Goal: Task Accomplishment & Management: Manage account settings

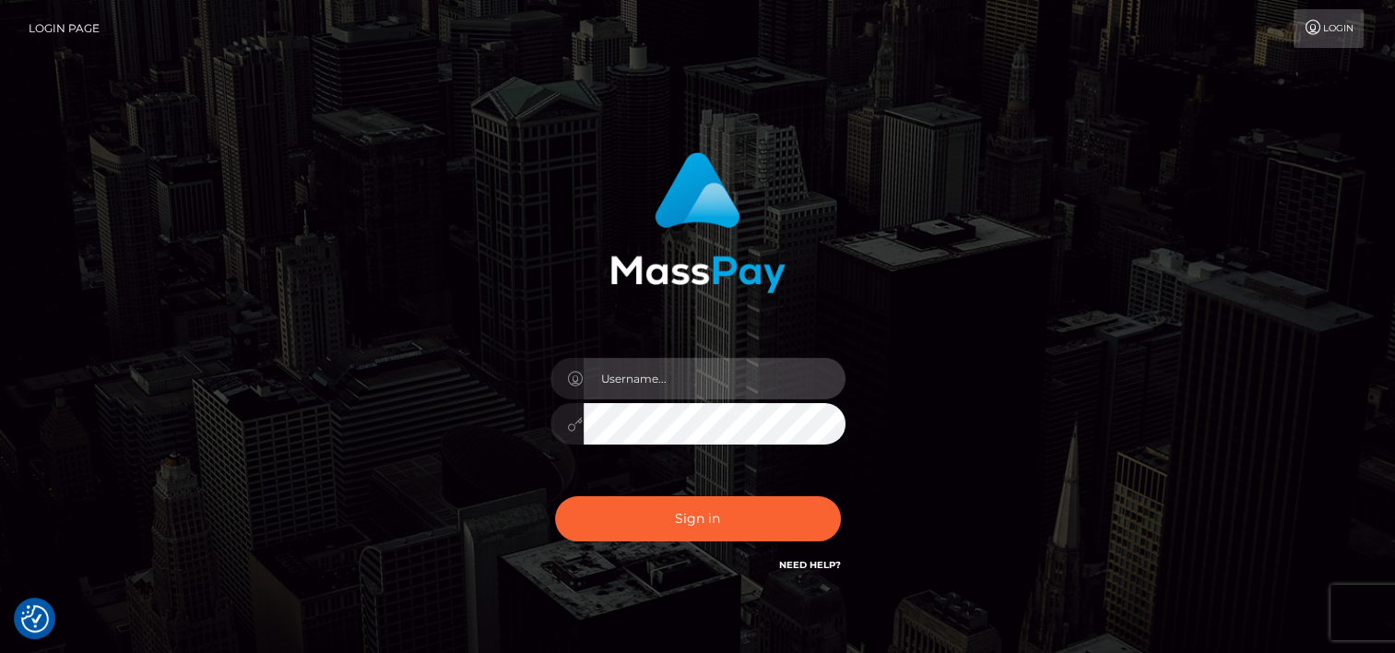
drag, startPoint x: 695, startPoint y: 375, endPoint x: 689, endPoint y: 365, distance: 11.5
click at [695, 375] on input "text" at bounding box center [714, 378] width 262 height 41
type input "tammyk.cforth"
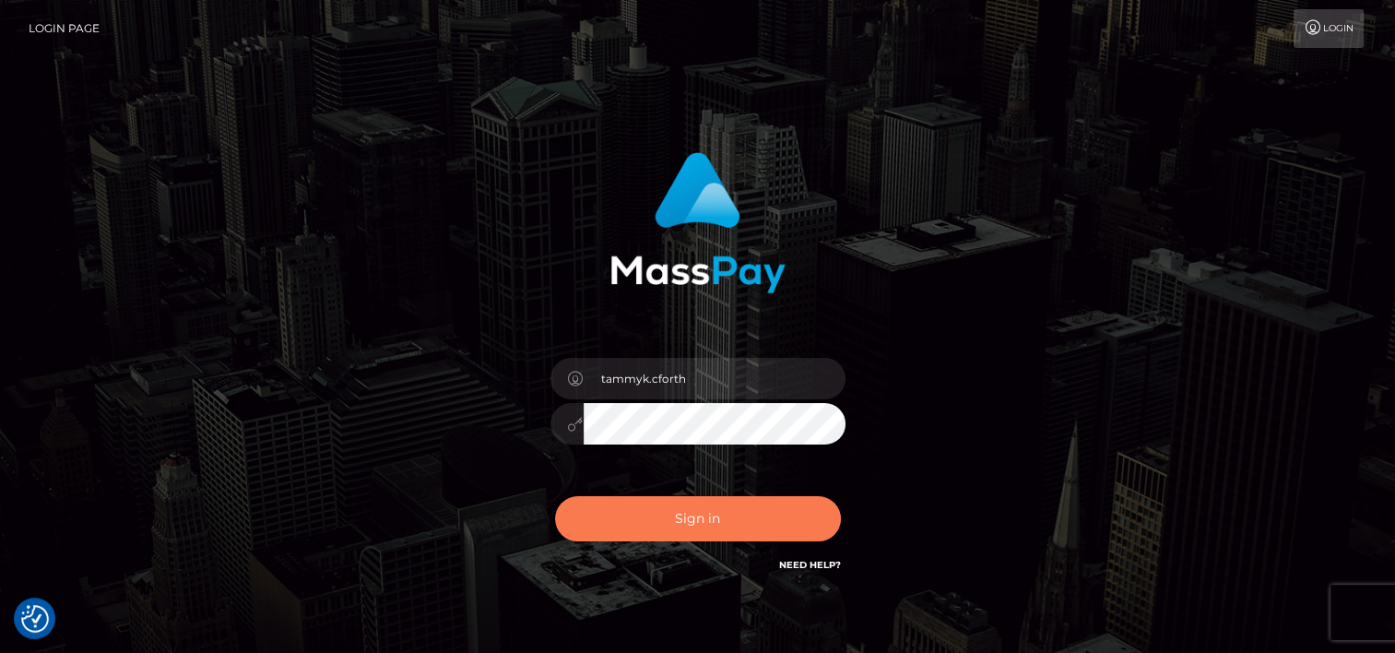
click at [692, 521] on button "Sign in" at bounding box center [698, 518] width 286 height 45
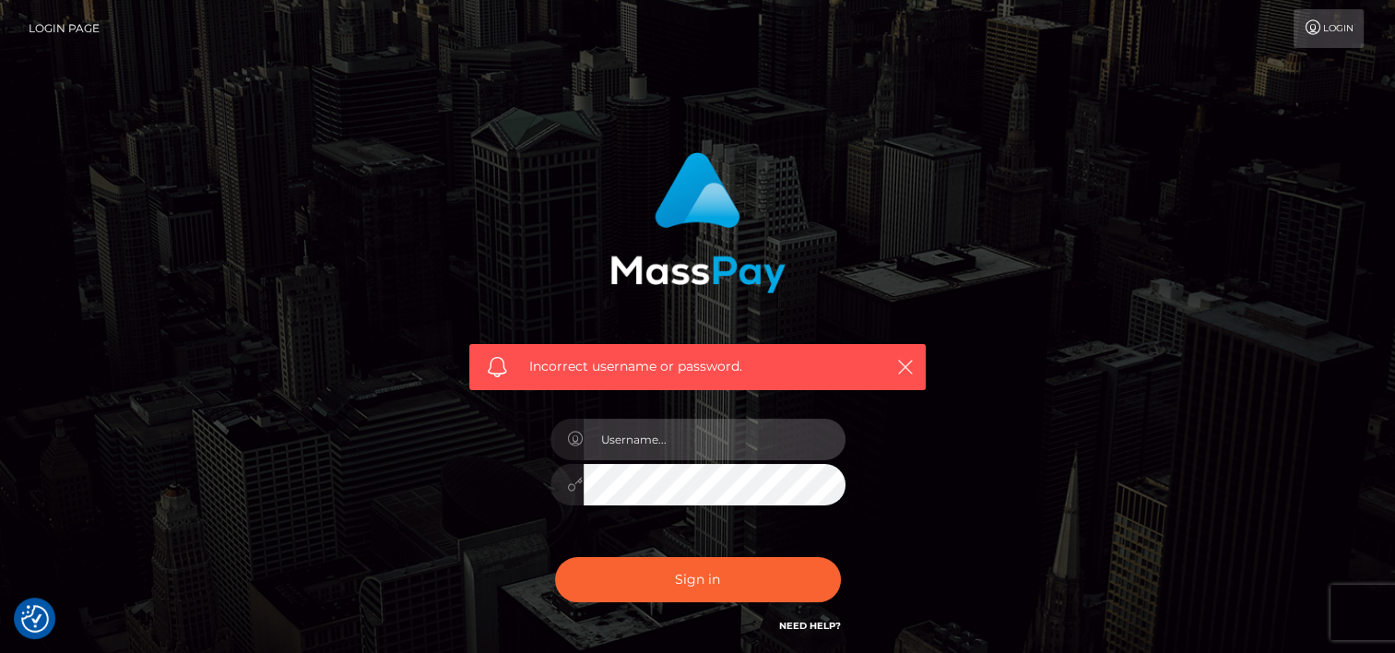
click at [723, 431] on input "text" at bounding box center [714, 438] width 262 height 41
type input "tammyk.cforth"
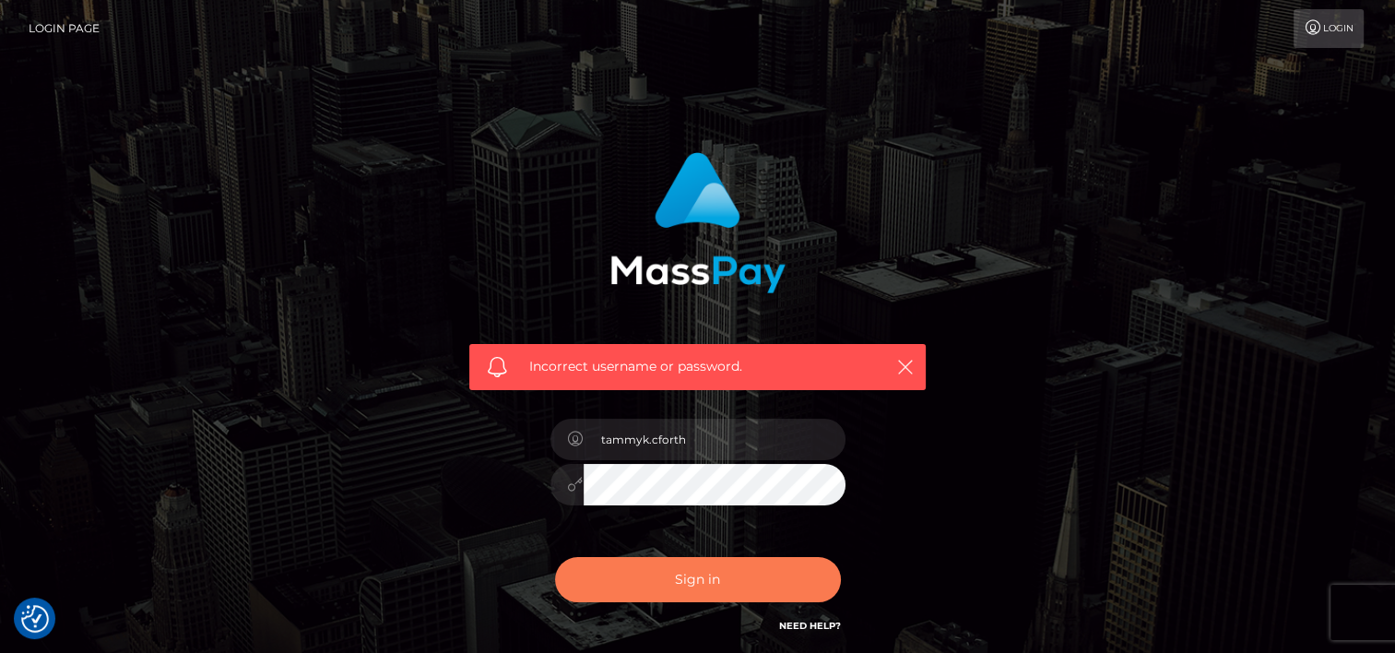
click at [689, 561] on button "Sign in" at bounding box center [698, 579] width 286 height 45
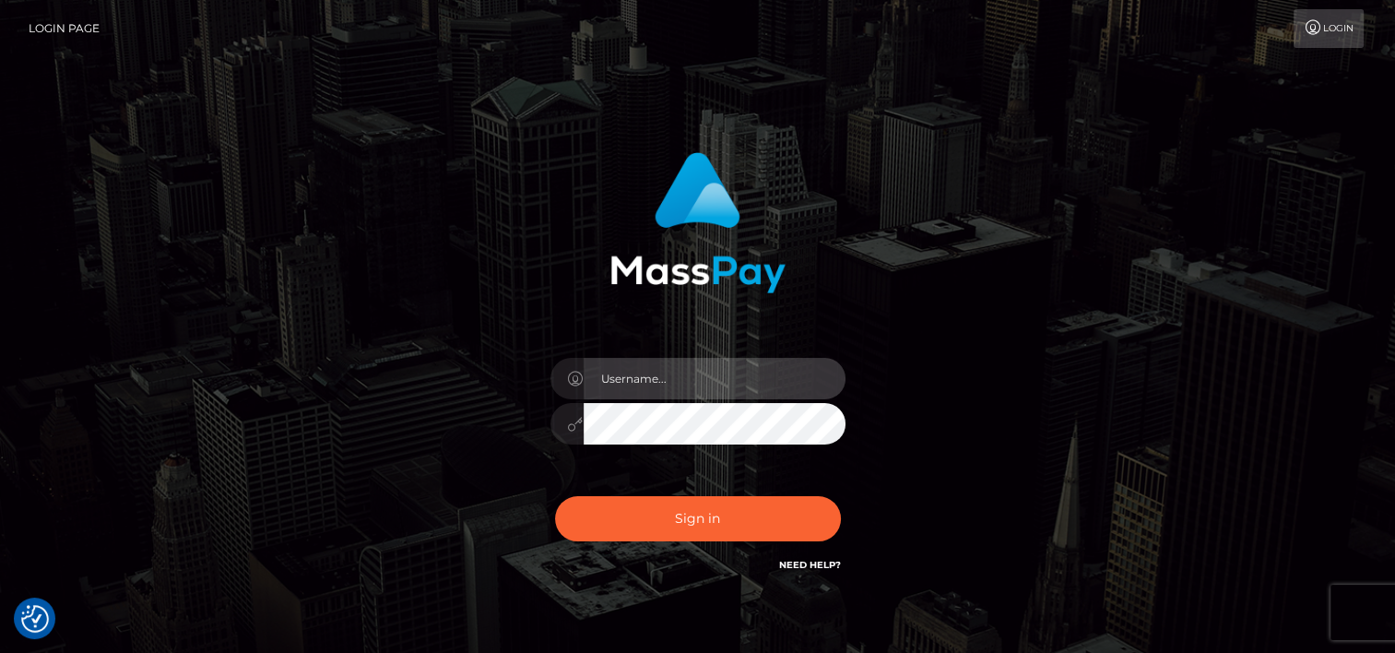
click at [784, 394] on input "text" at bounding box center [714, 378] width 262 height 41
type input "tammyk.cforth"
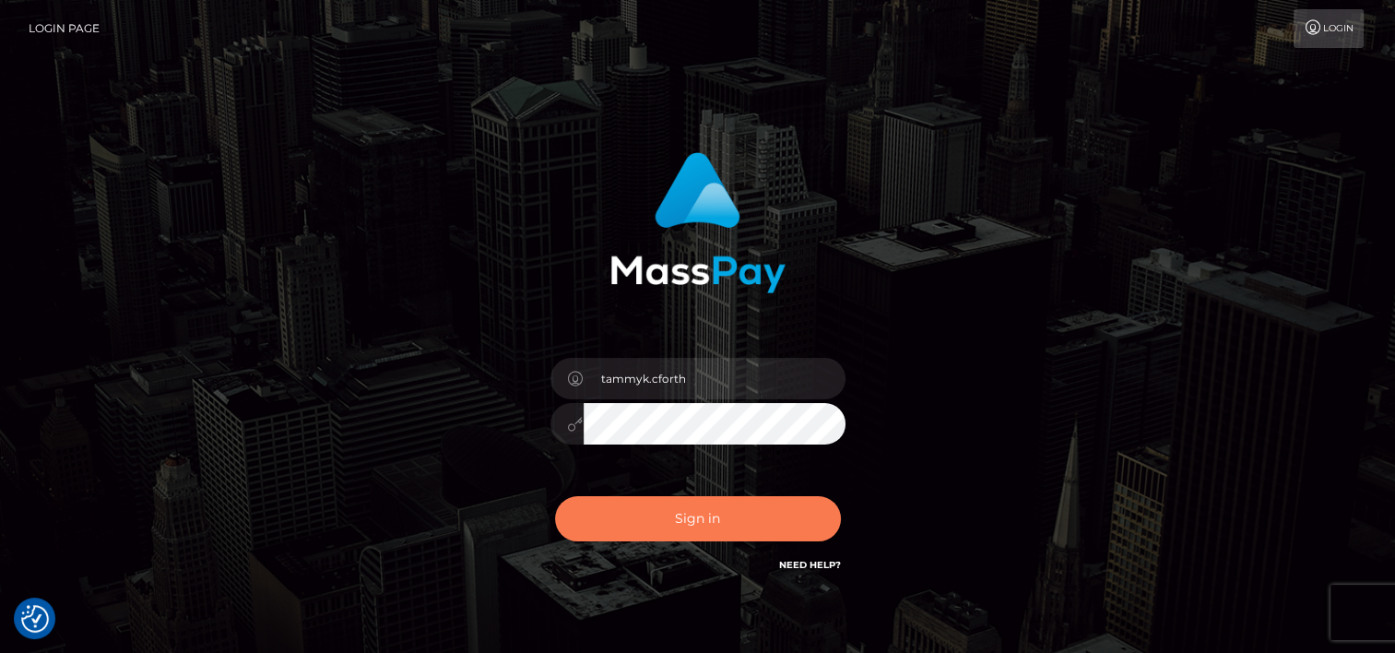
click at [706, 516] on button "Sign in" at bounding box center [698, 518] width 286 height 45
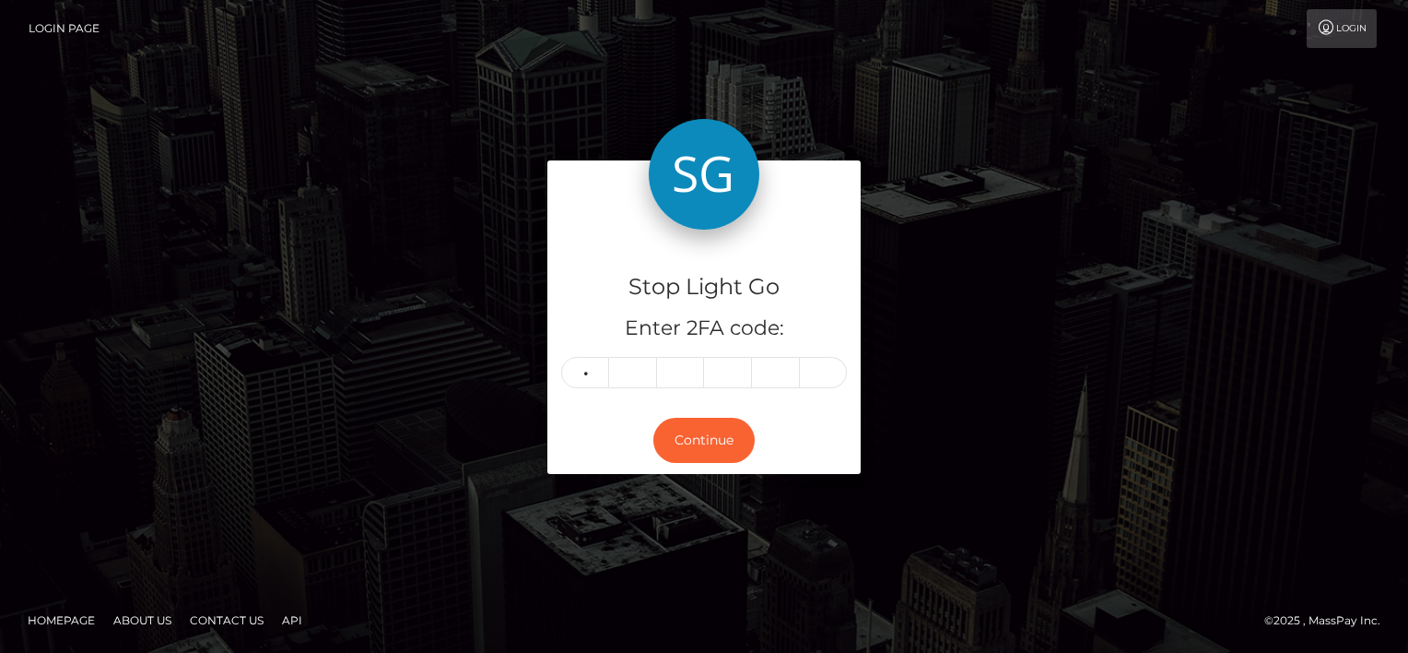
type input "9"
type input "6"
type input "7"
type input "0"
type input "1"
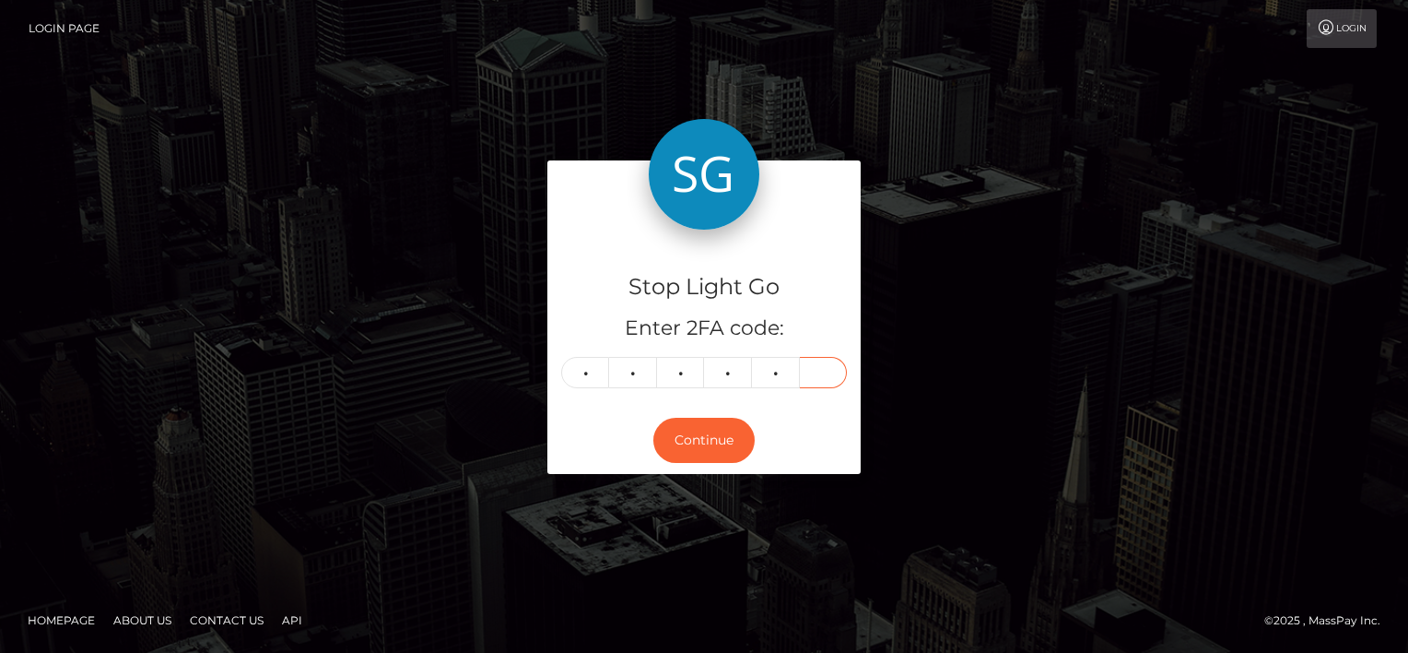
type input "4"
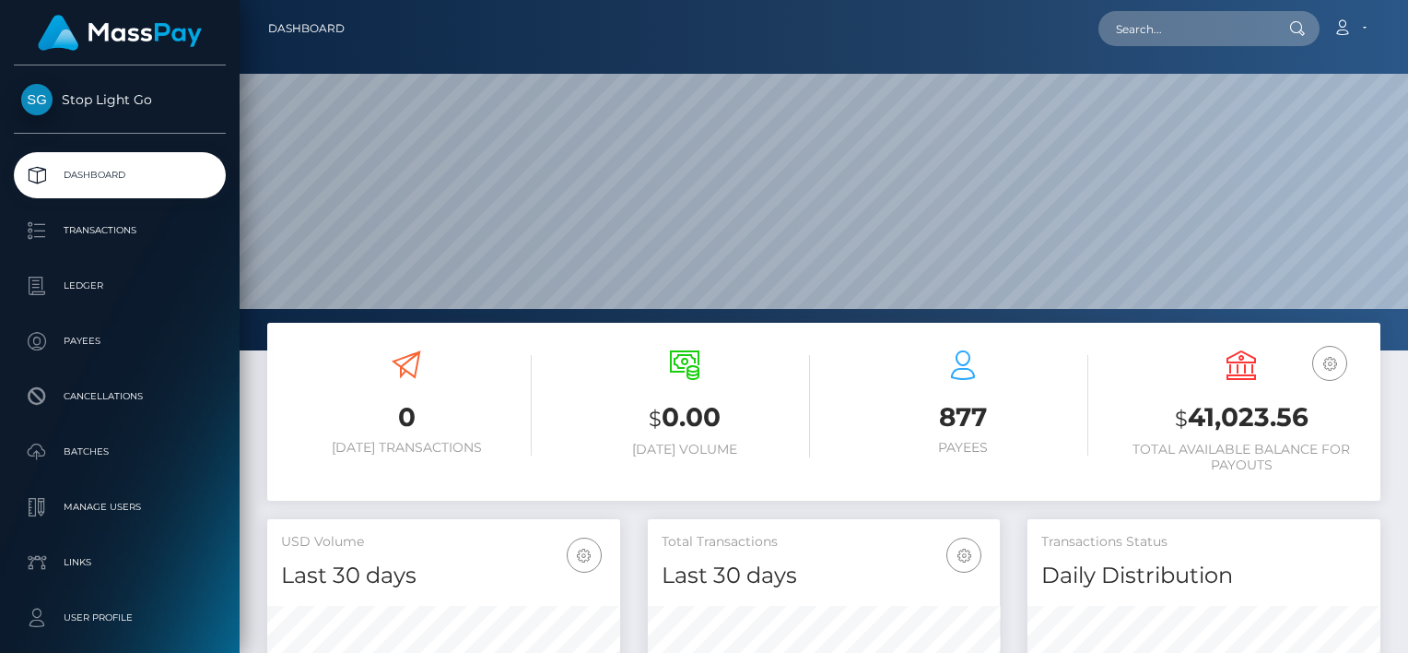
scroll to position [326, 353]
click at [1364, 29] on link "Account" at bounding box center [1350, 28] width 54 height 39
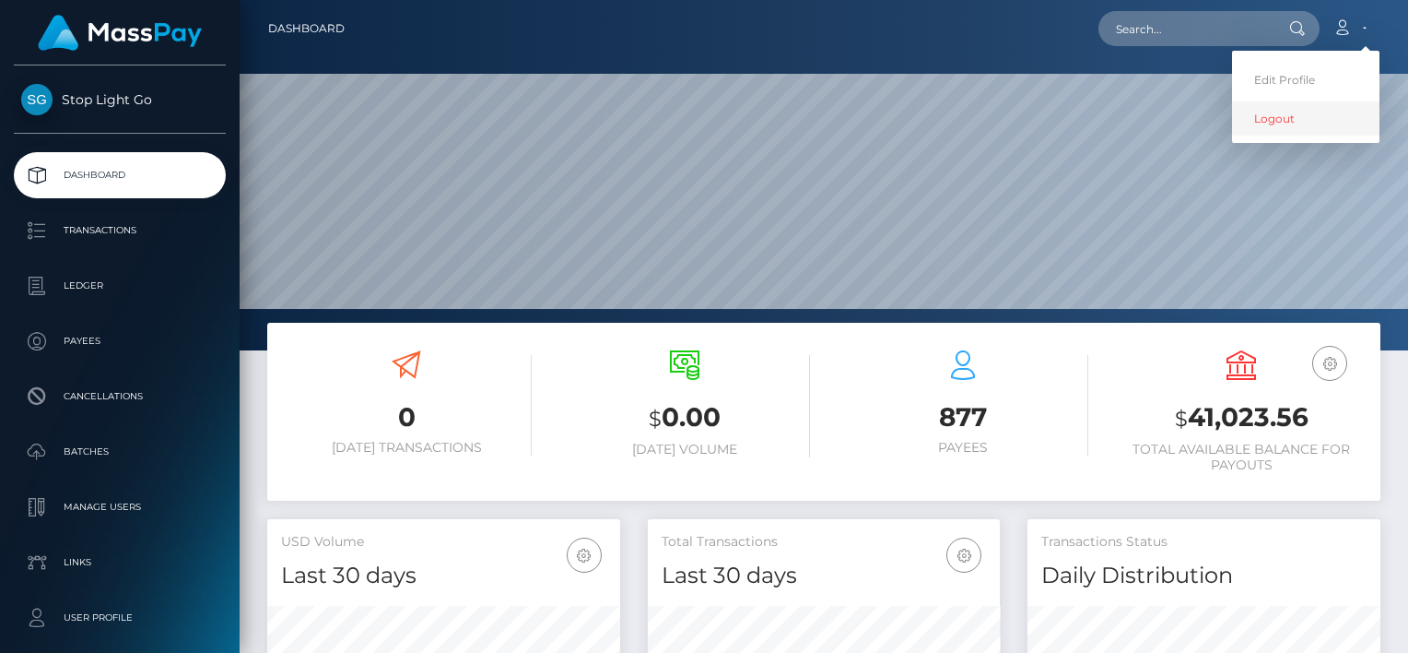
click at [1277, 115] on link "Logout" at bounding box center [1305, 118] width 147 height 34
